Goal: Check status

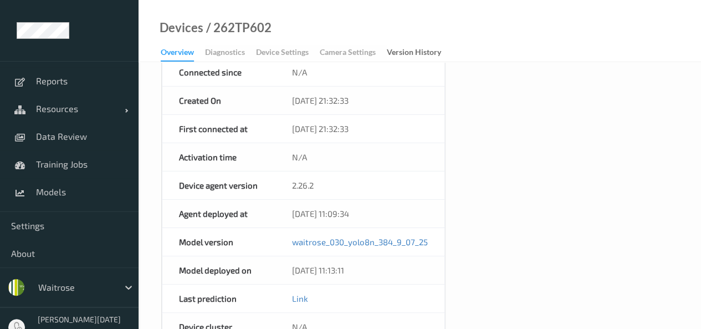
scroll to position [333, 0]
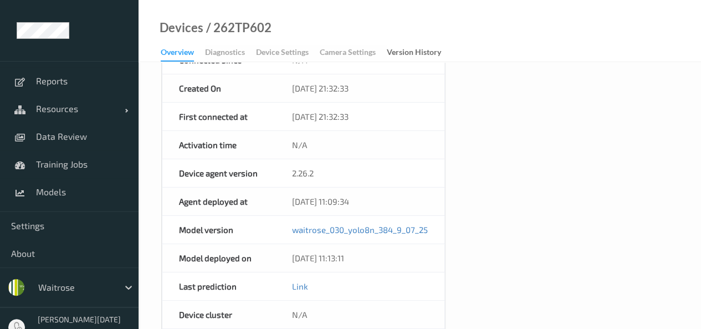
click at [578, 181] on div "Device Name 262TP602 OS windows Platform Microsoft Windows 10 Enterprise LTSC 2…" at bounding box center [419, 147] width 517 height 705
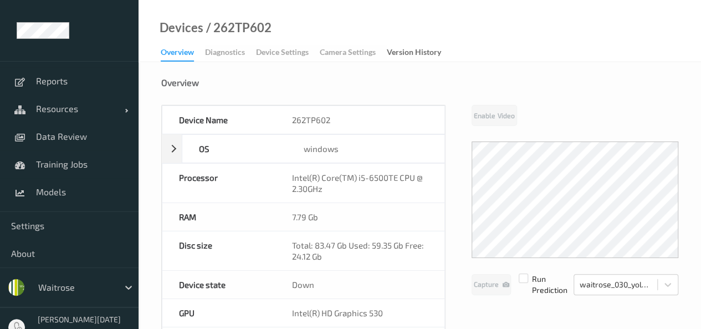
scroll to position [0, 0]
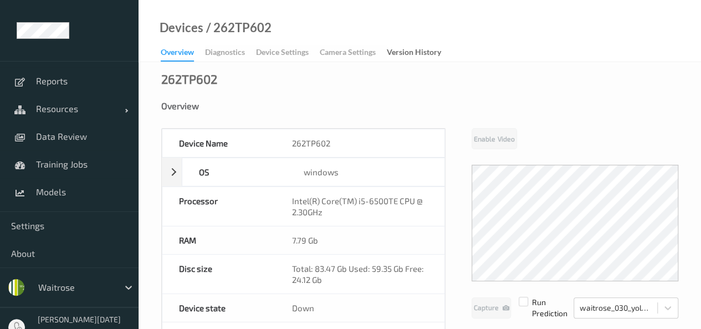
click at [530, 32] on div "Devices / 262TP602 Overview Diagnostics Device Settings Camera Settings Version…" at bounding box center [420, 31] width 563 height 62
click at [557, 30] on div "Devices / 262TP602 Overview Diagnostics Device Settings Camera Settings Version…" at bounding box center [420, 31] width 563 height 62
